Goal: Find specific page/section: Find specific page/section

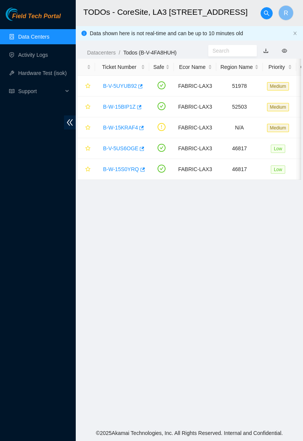
scroll to position [1, 0]
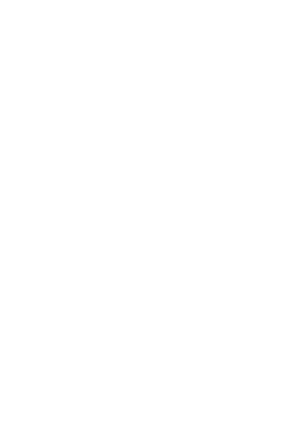
click at [302, 358] on body at bounding box center [151, 220] width 303 height 441
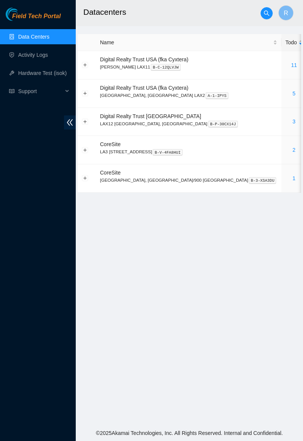
click at [292, 148] on link "2" at bounding box center [293, 150] width 3 height 6
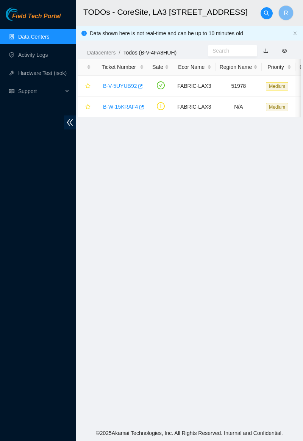
click at [126, 85] on link "B-V-5UYUB92" at bounding box center [120, 86] width 34 height 6
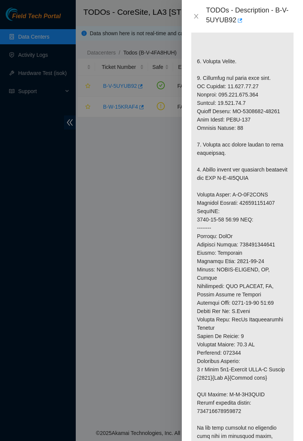
scroll to position [301, 0]
